Goal: Navigation & Orientation: Find specific page/section

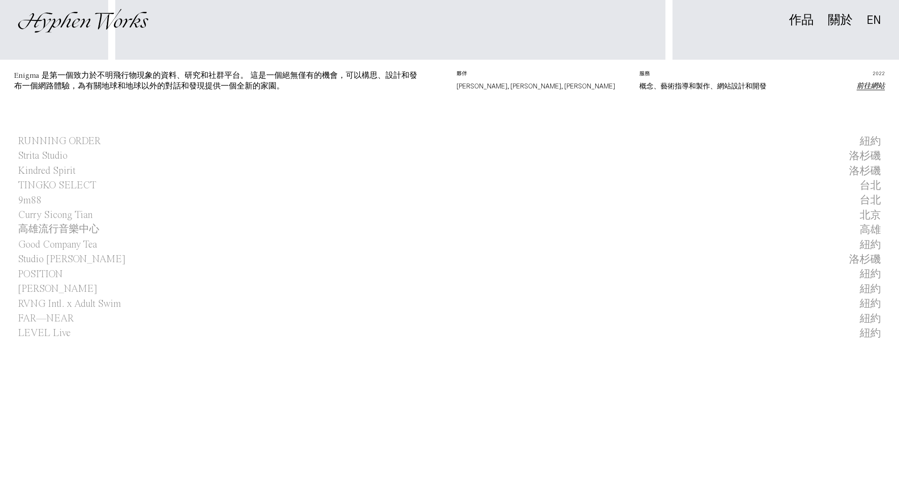
scroll to position [459, 0]
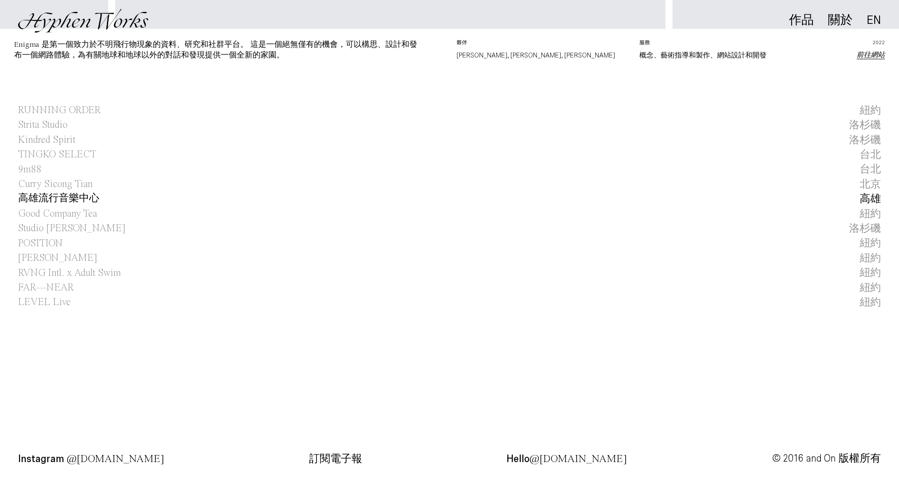
click at [78, 199] on h1 "高雄流行音樂中心" at bounding box center [58, 198] width 81 height 15
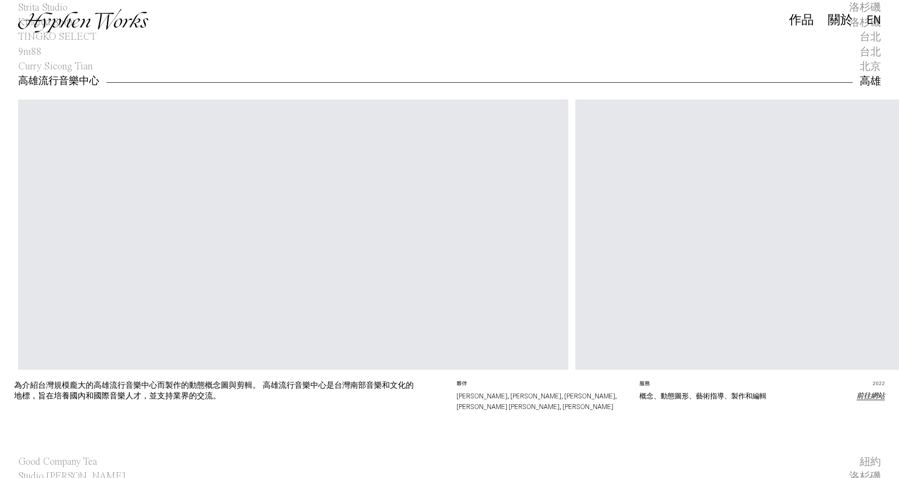
scroll to position [221, 0]
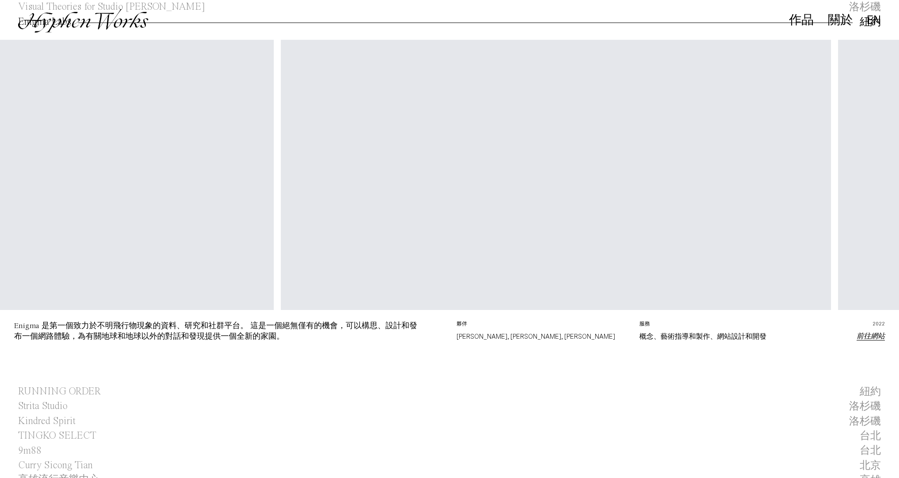
scroll to position [0, 2030]
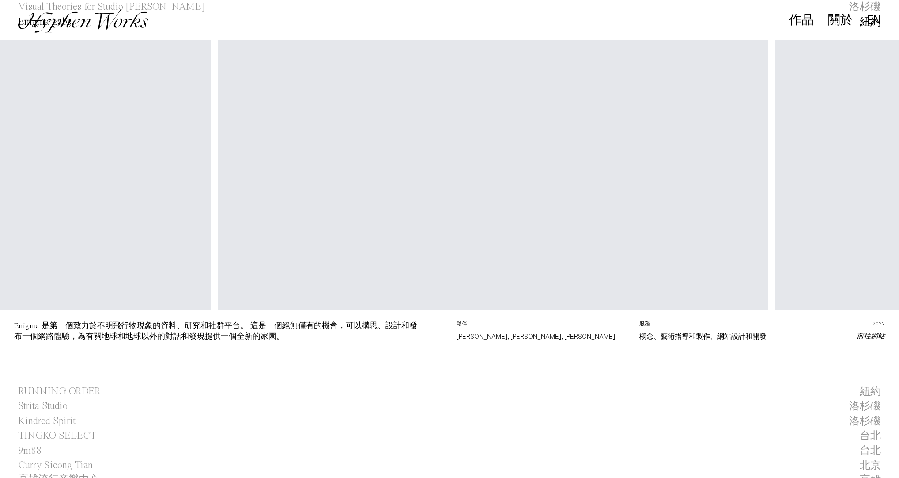
click at [873, 338] on link "前往網站" at bounding box center [871, 336] width 28 height 7
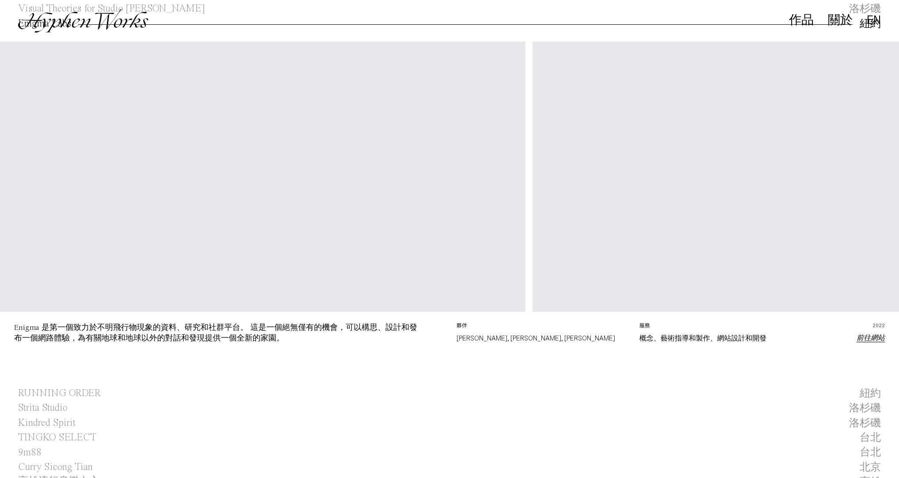
scroll to position [0, 0]
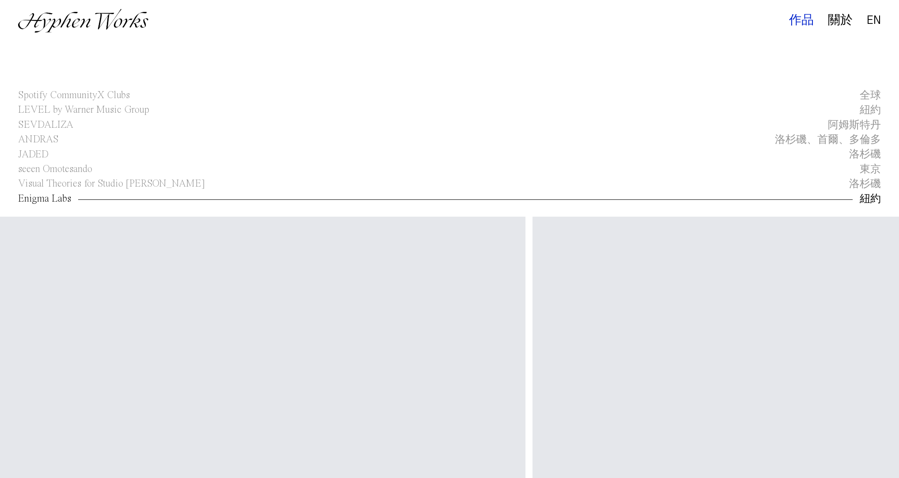
click at [793, 27] on div "作品" at bounding box center [801, 20] width 25 height 12
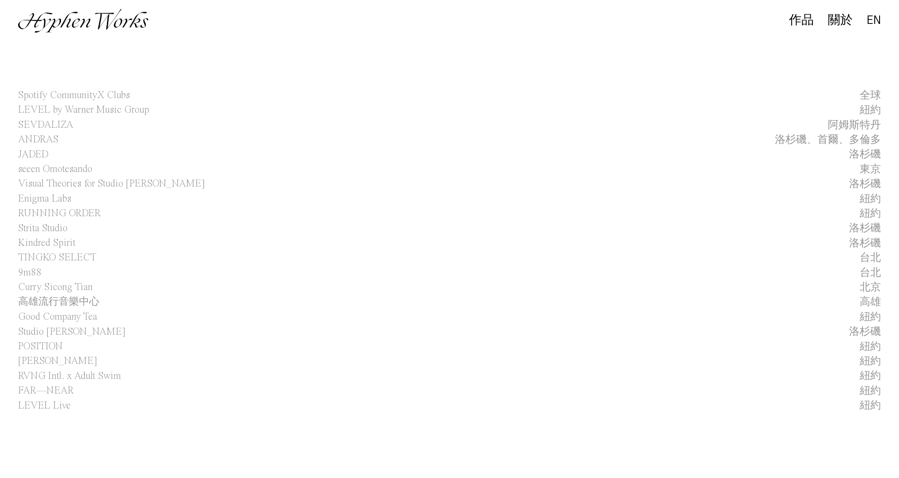
click at [837, 17] on div "關於" at bounding box center [840, 20] width 25 height 12
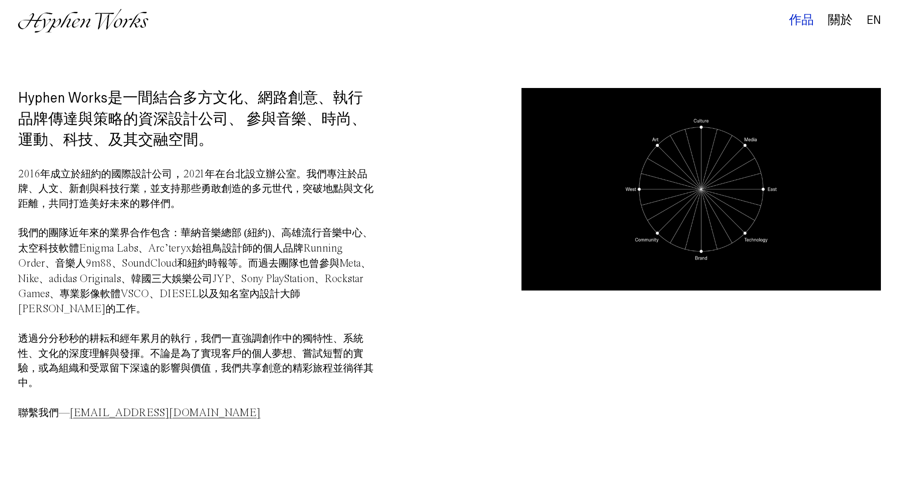
click at [803, 24] on div "作品" at bounding box center [801, 20] width 25 height 12
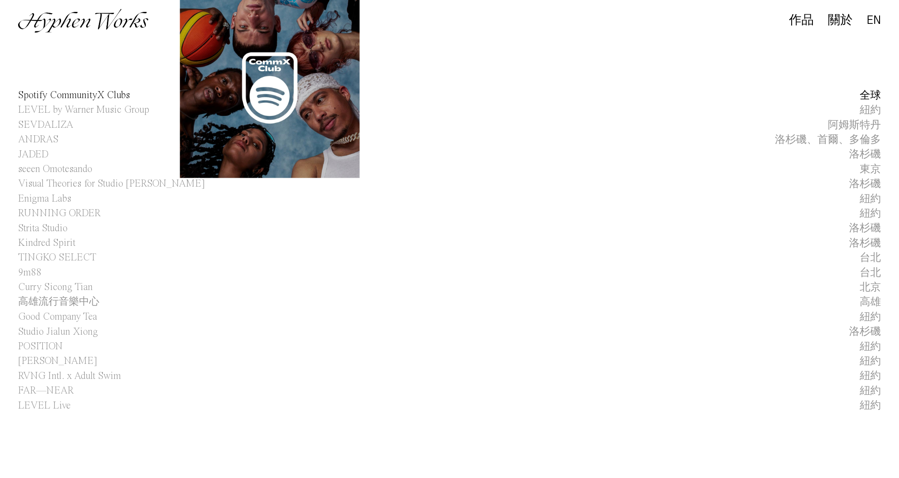
click at [72, 96] on span "Spotify CommunityX Clubs" at bounding box center [74, 95] width 112 height 15
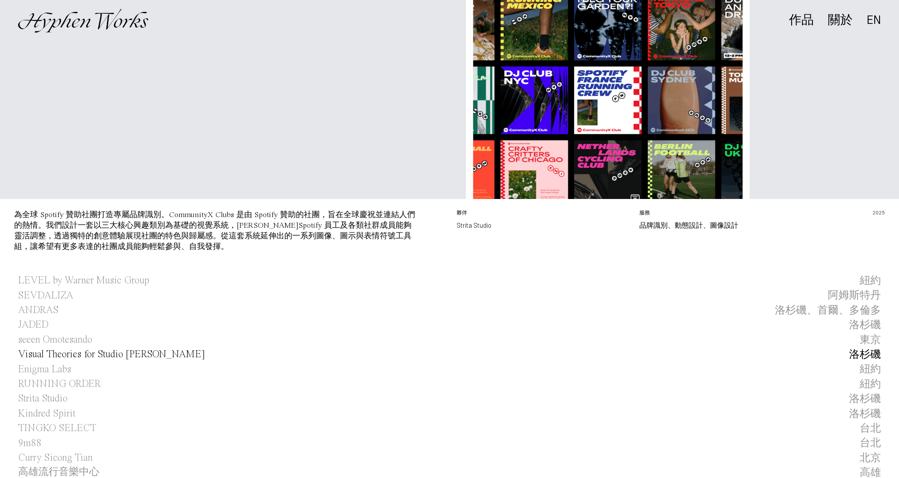
scroll to position [191, 0]
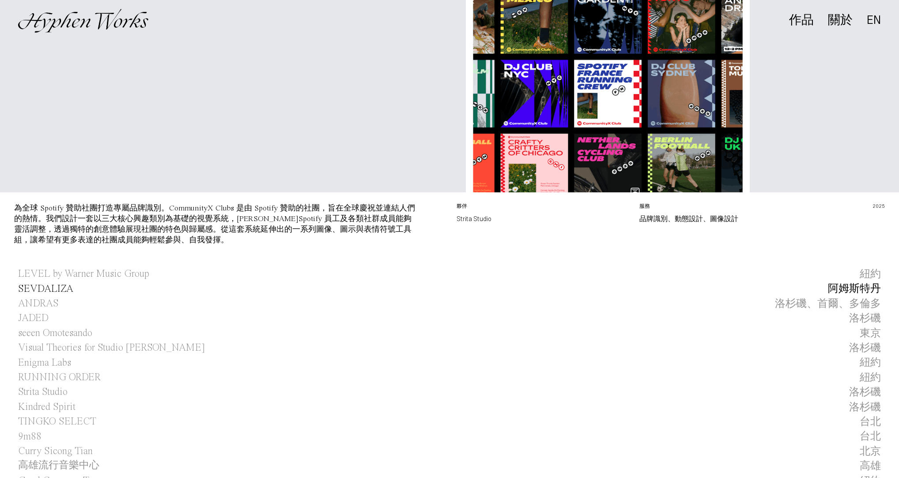
click at [39, 294] on span "SEVDALIZA" at bounding box center [45, 288] width 55 height 15
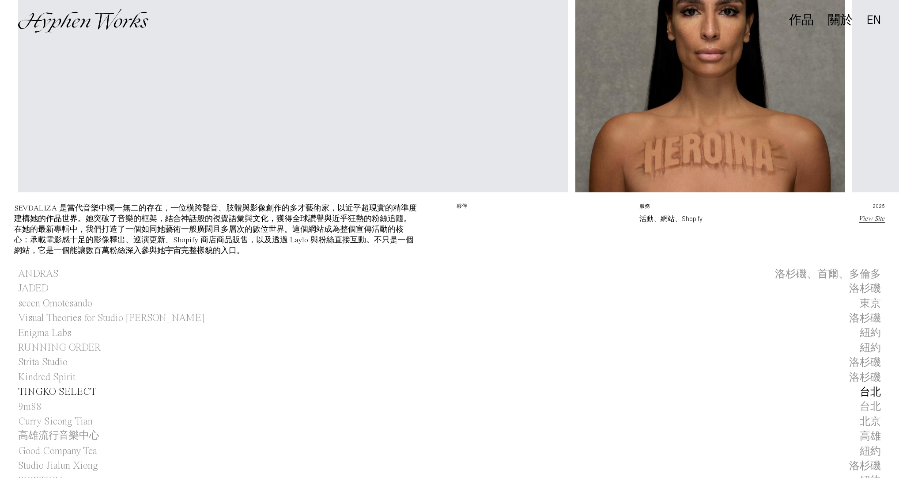
scroll to position [397, 0]
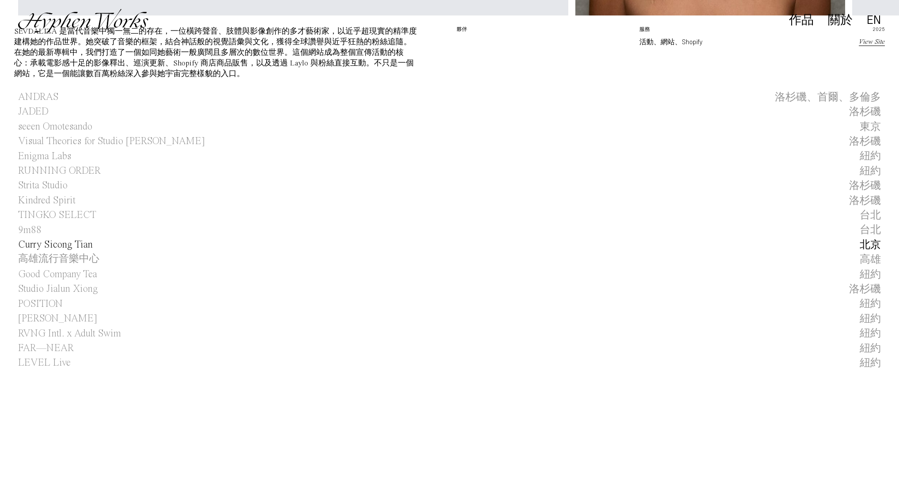
click at [87, 252] on span "Curry Sicong Tian" at bounding box center [55, 244] width 75 height 15
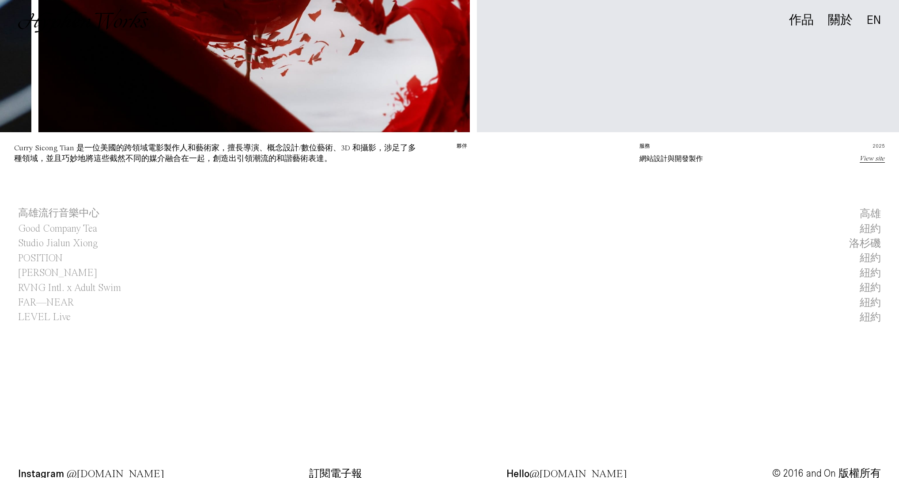
scroll to position [459, 0]
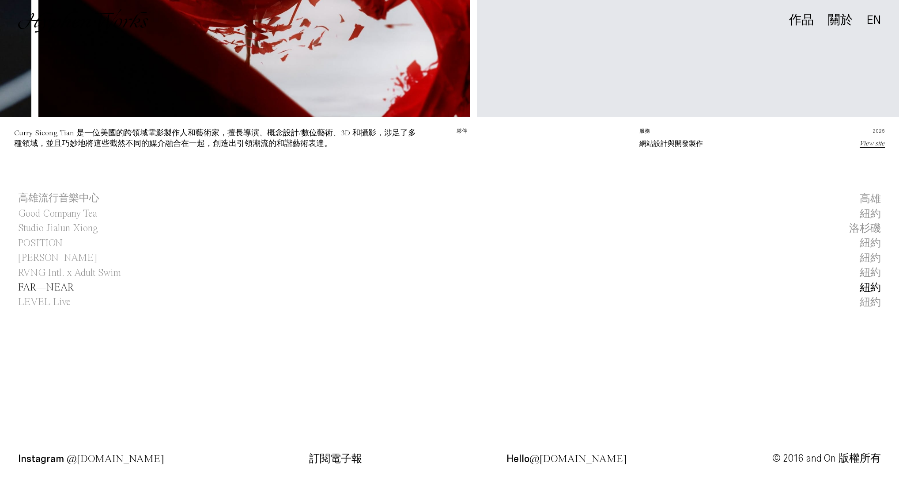
click at [60, 289] on span "FAR—NEAR" at bounding box center [46, 287] width 56 height 15
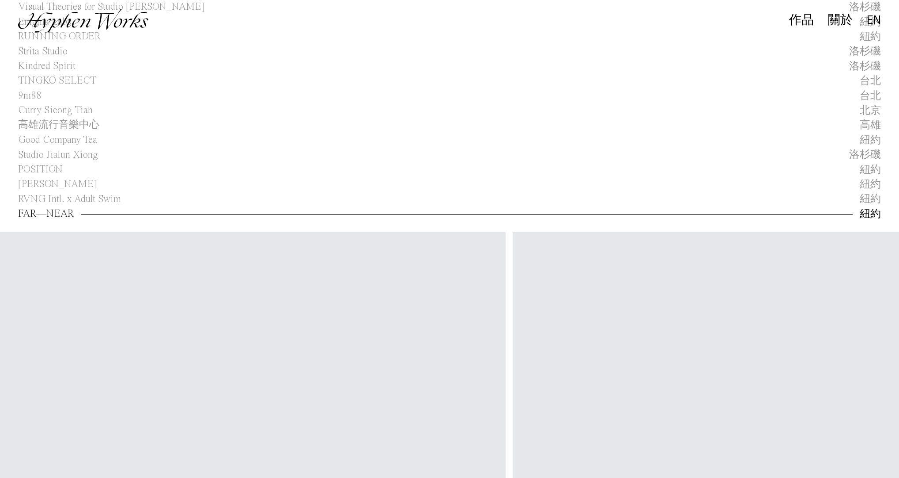
scroll to position [0, 56]
click at [75, 125] on h1 "高雄流行音樂中心" at bounding box center [58, 125] width 81 height 15
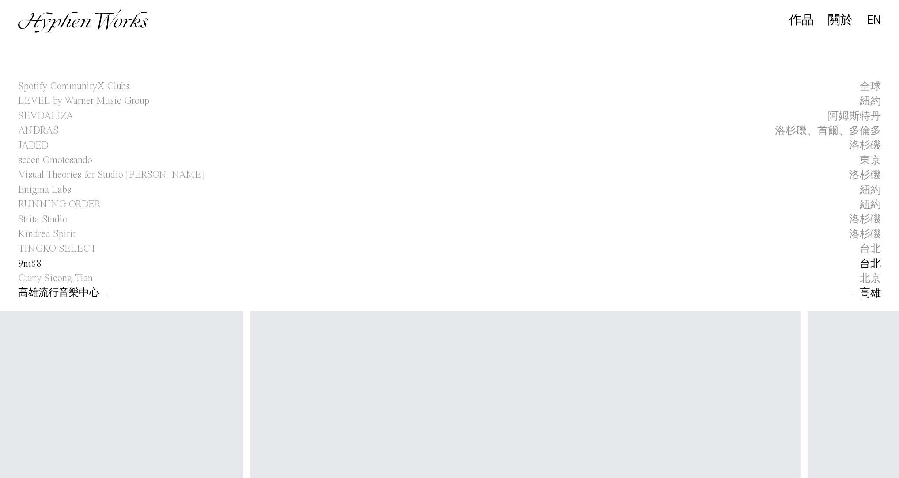
click at [31, 263] on span "9m88" at bounding box center [29, 263] width 23 height 15
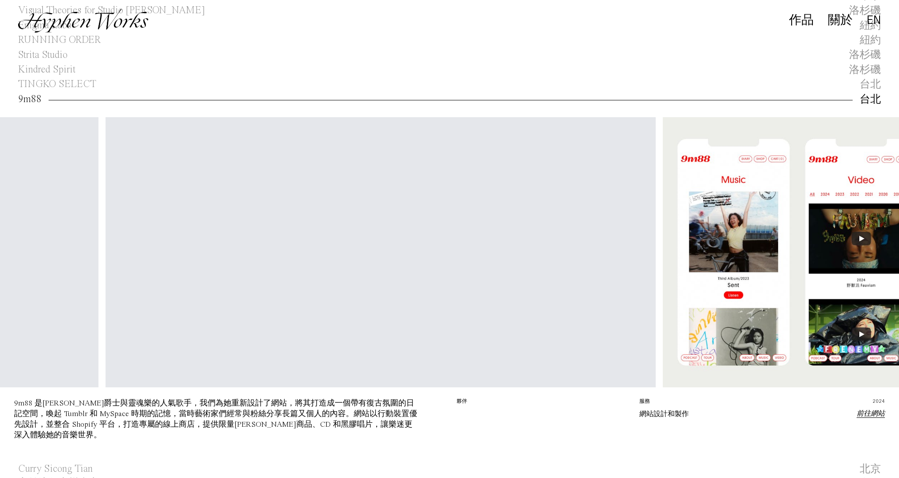
click at [871, 417] on link "前往網站" at bounding box center [871, 413] width 28 height 7
